Goal: Transaction & Acquisition: Download file/media

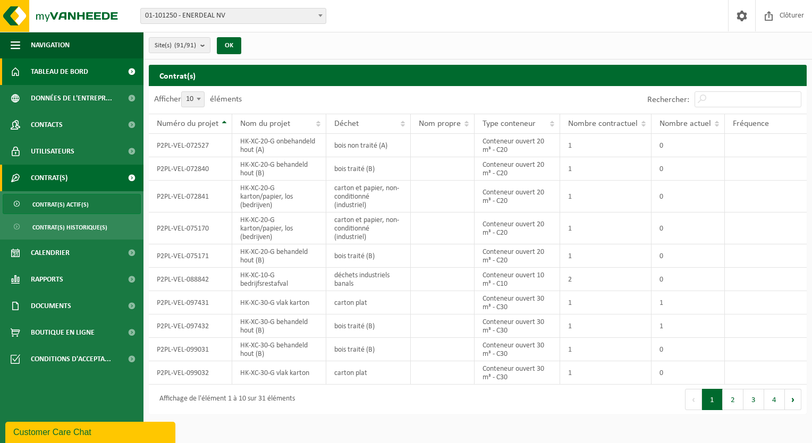
click at [78, 66] on span "Tableau de bord" at bounding box center [59, 71] width 57 height 27
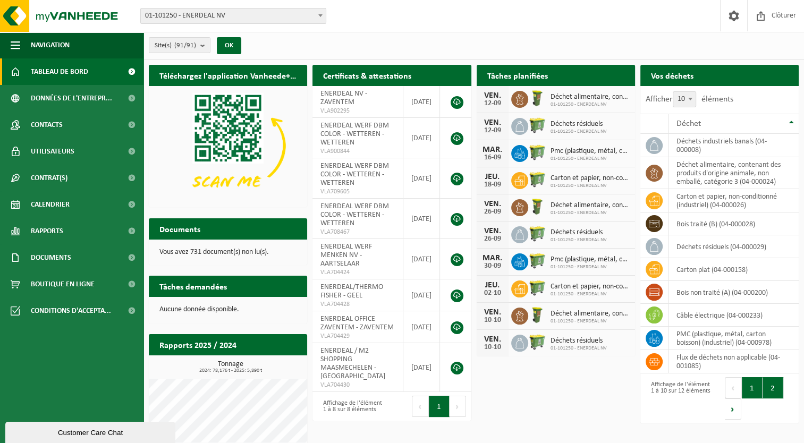
click at [775, 388] on button "2" at bounding box center [772, 387] width 21 height 21
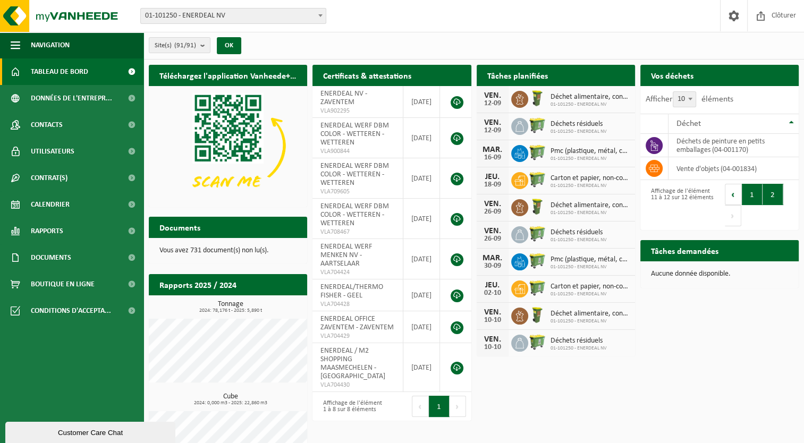
click at [756, 192] on button "1" at bounding box center [751, 194] width 21 height 21
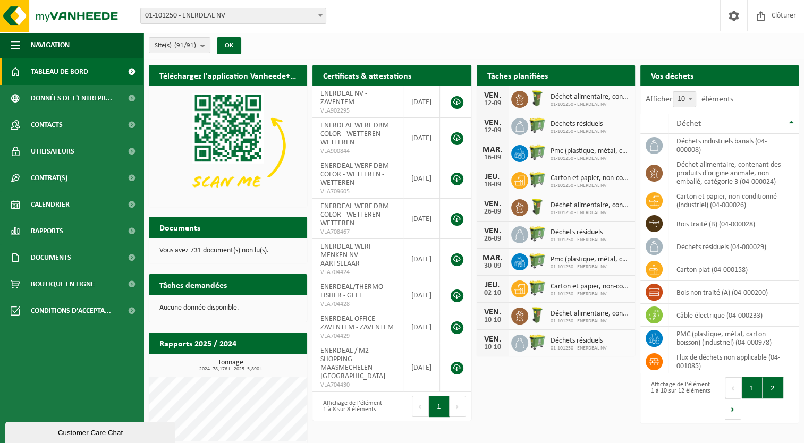
click at [770, 384] on button "2" at bounding box center [772, 387] width 21 height 21
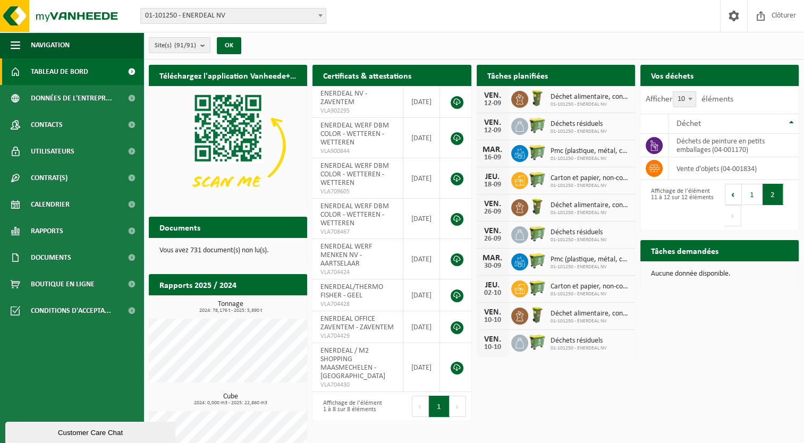
click at [57, 75] on span "Tableau de bord" at bounding box center [59, 71] width 57 height 27
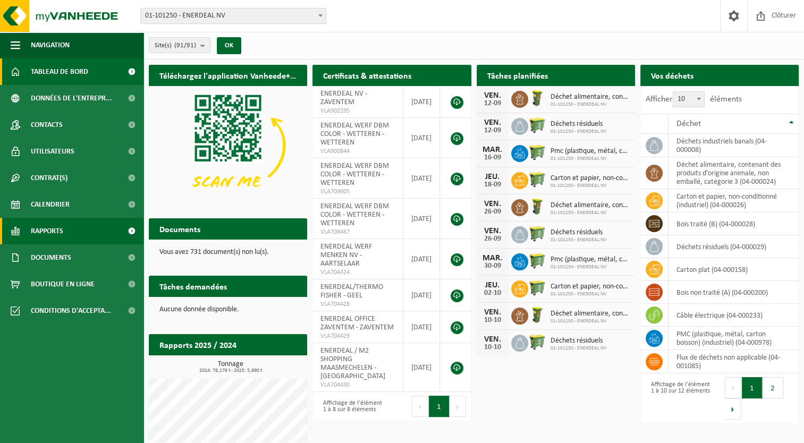
click at [59, 227] on span "Rapports" at bounding box center [47, 231] width 32 height 27
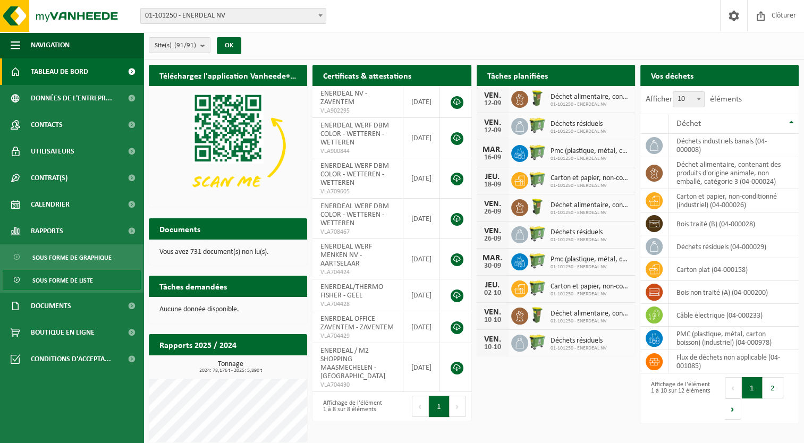
click at [46, 278] on span "Sous forme de liste" at bounding box center [62, 280] width 61 height 20
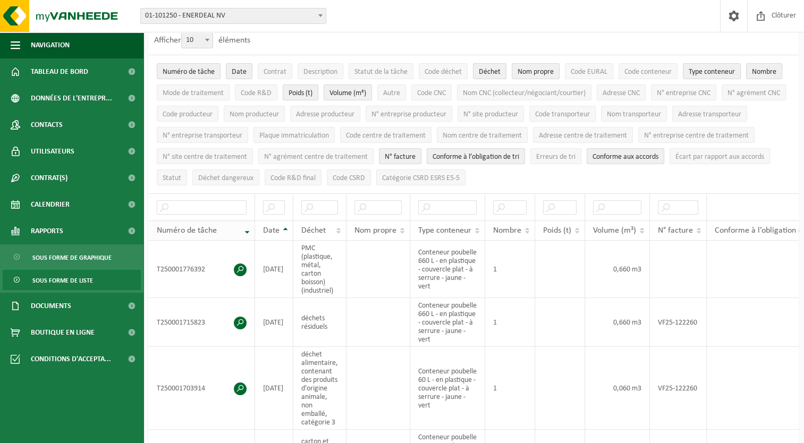
scroll to position [55, 0]
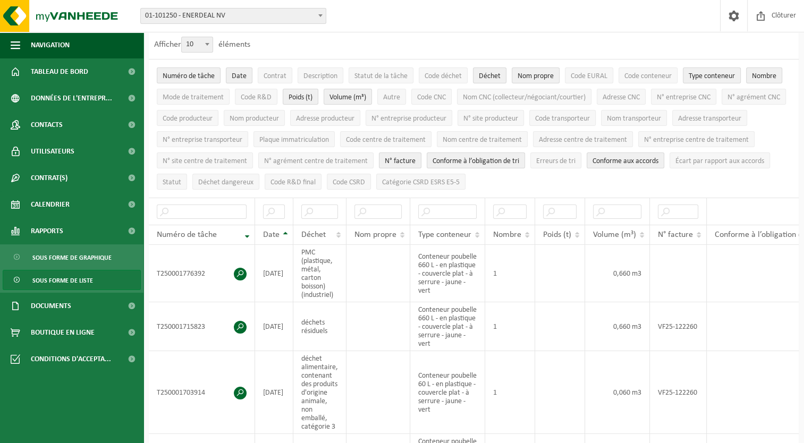
click at [83, 283] on span "Sous forme de liste" at bounding box center [62, 280] width 61 height 20
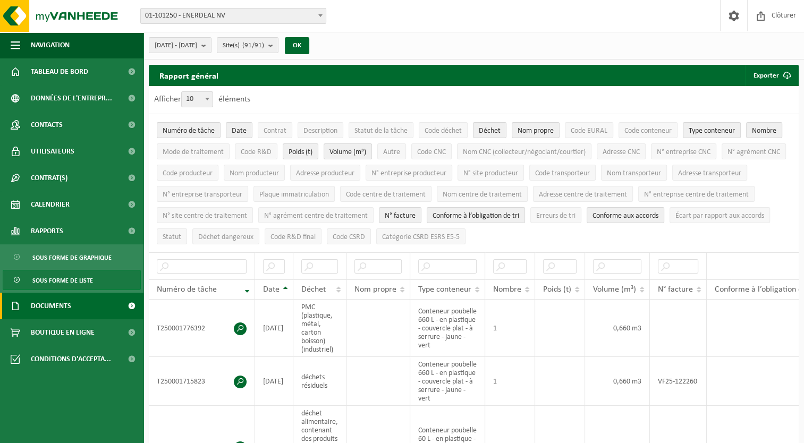
click at [83, 298] on link "Documents" at bounding box center [71, 306] width 143 height 27
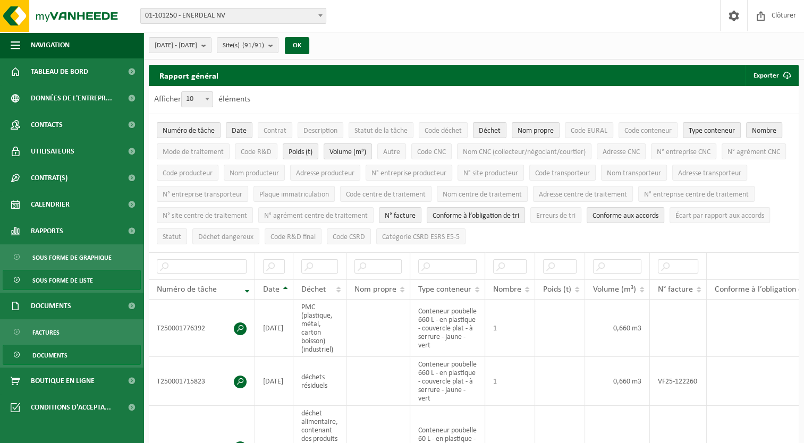
click at [57, 353] on span "Documents" at bounding box center [49, 355] width 35 height 20
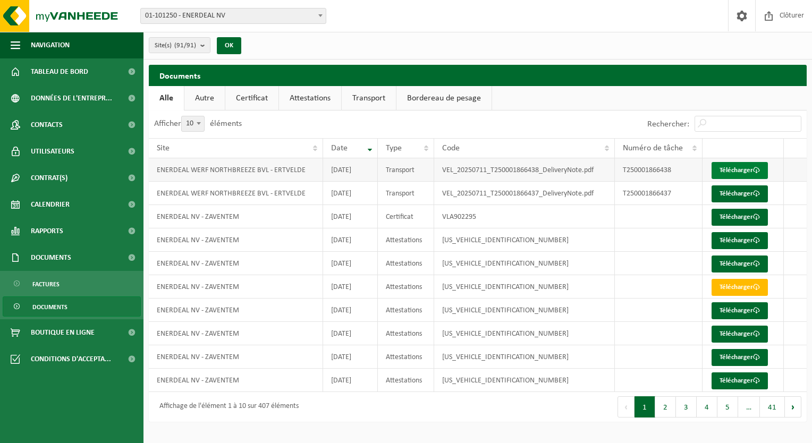
click at [727, 169] on link "Télécharger" at bounding box center [739, 170] width 56 height 17
